Goal: Task Accomplishment & Management: Complete application form

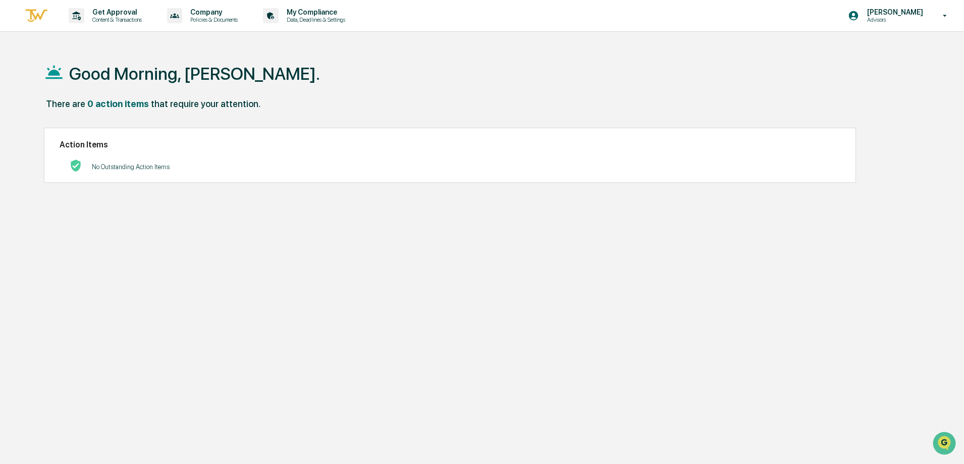
click at [890, 19] on p "Advisors" at bounding box center [893, 19] width 69 height 7
drag, startPoint x: 446, startPoint y: 47, endPoint x: 389, endPoint y: 57, distance: 57.9
click at [446, 47] on div at bounding box center [484, 232] width 969 height 464
click at [123, 16] on p "Get Approval" at bounding box center [115, 12] width 63 height 8
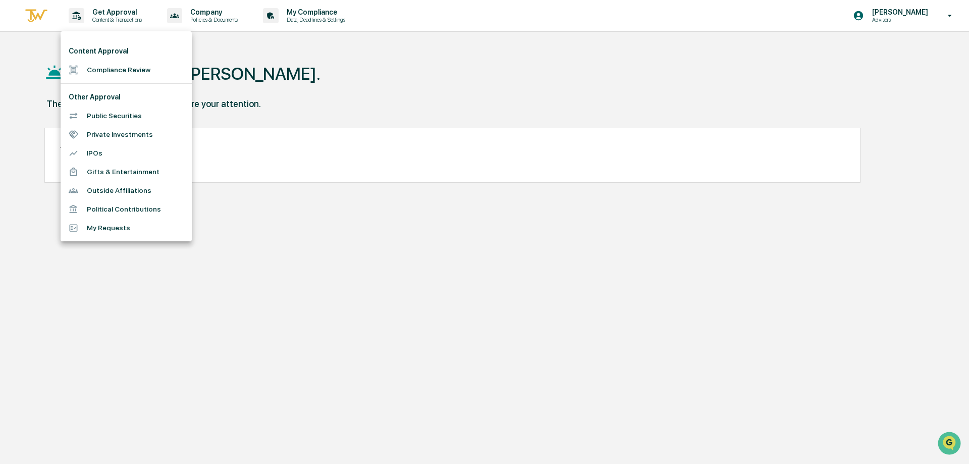
click at [98, 67] on li "Compliance Review" at bounding box center [126, 70] width 131 height 19
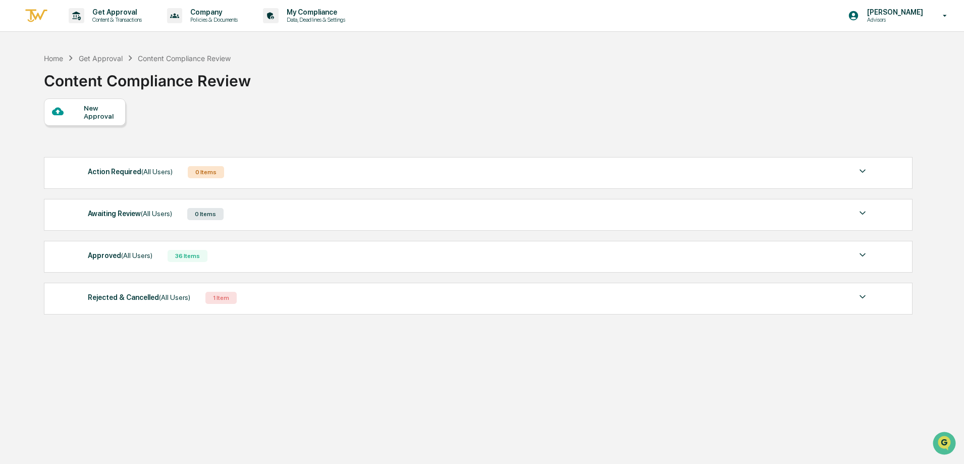
click at [89, 116] on div "New Approval" at bounding box center [101, 112] width 34 height 16
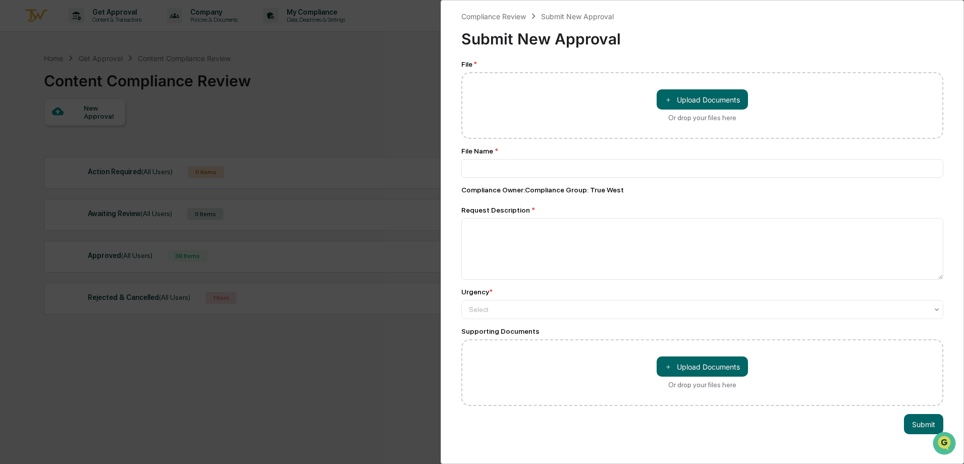
click at [684, 99] on button "＋ Upload Documents" at bounding box center [702, 99] width 91 height 20
type input "**********"
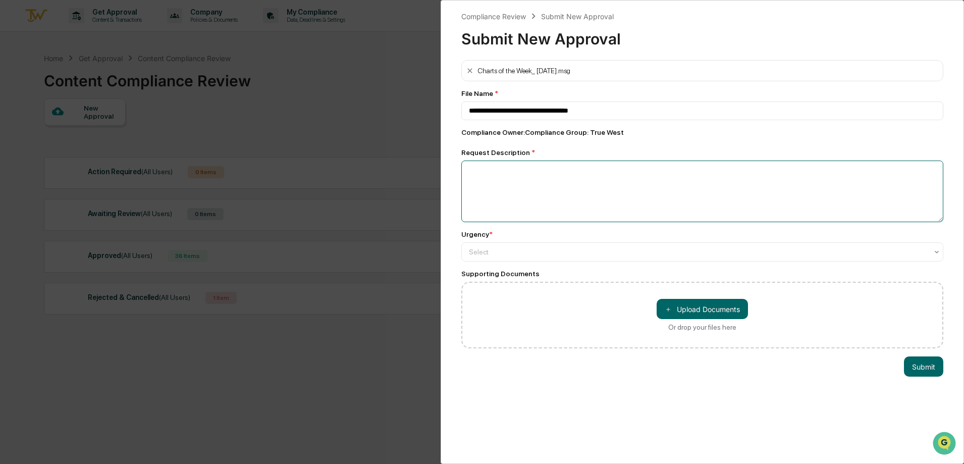
click at [500, 177] on textarea at bounding box center [703, 192] width 482 height 62
paste textarea
paste textarea "**********"
type textarea "**********"
click at [477, 254] on div at bounding box center [698, 252] width 459 height 10
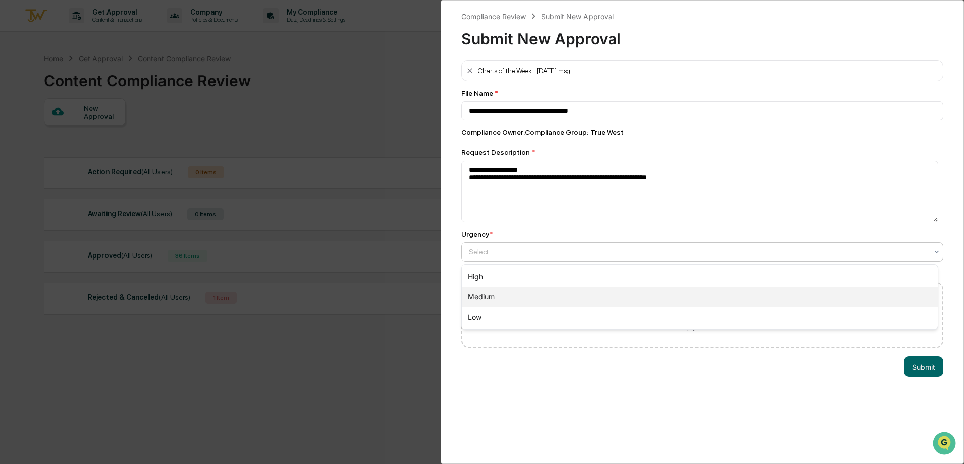
click at [486, 293] on div "Medium" at bounding box center [700, 297] width 476 height 20
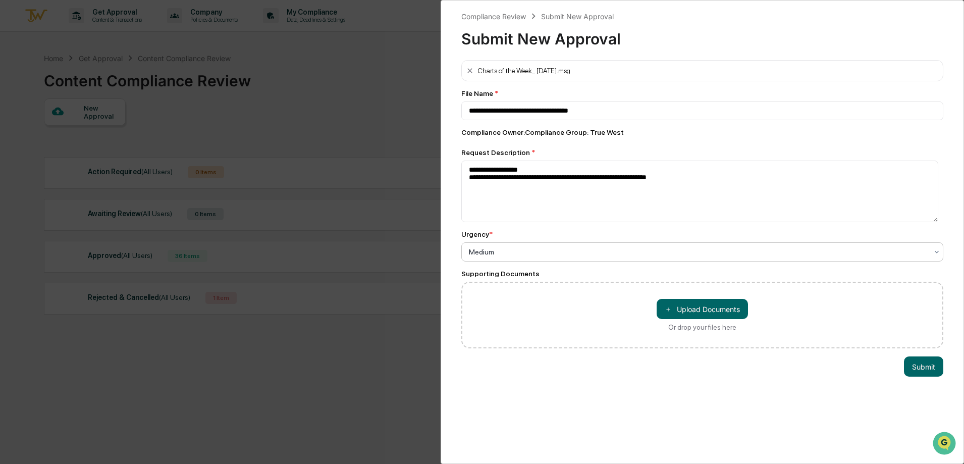
click at [918, 365] on button "Submit" at bounding box center [923, 366] width 39 height 20
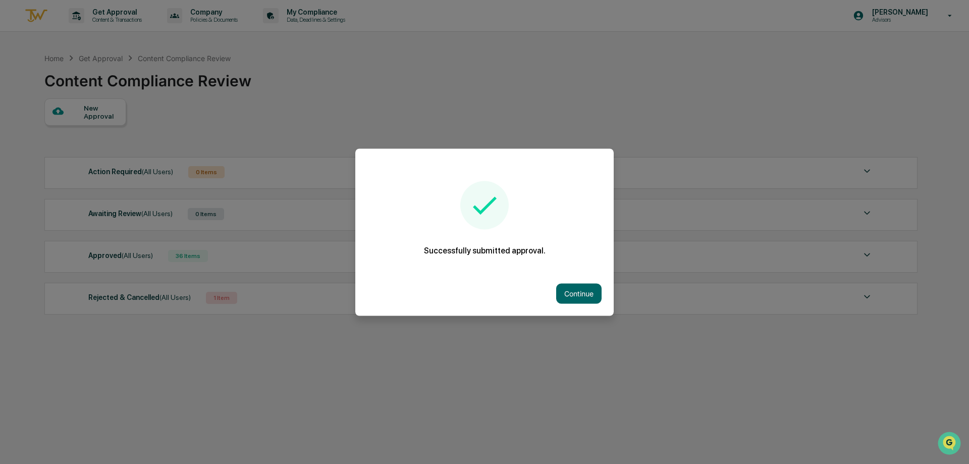
click at [584, 290] on button "Continue" at bounding box center [578, 293] width 45 height 20
